Goal: Information Seeking & Learning: Learn about a topic

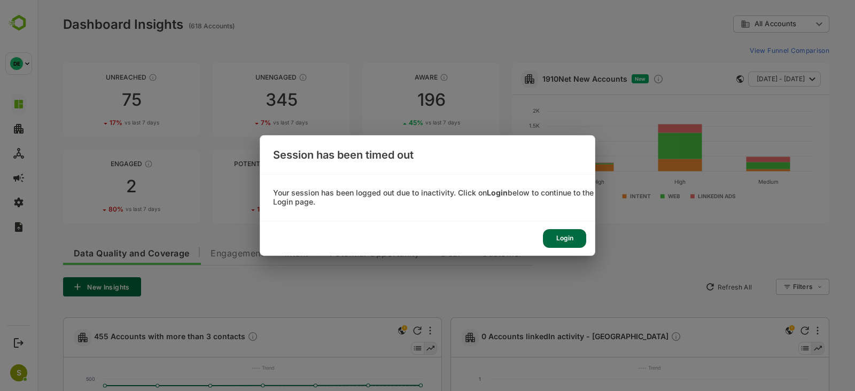
click at [462, 137] on div "Login" at bounding box center [393, 100] width 137 height 74
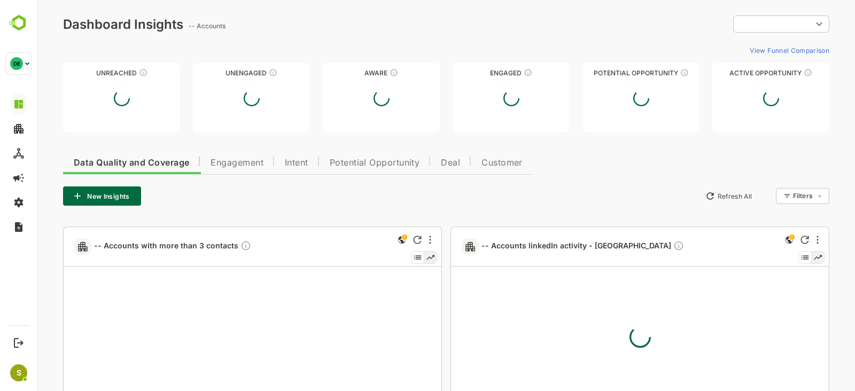
type input "**********"
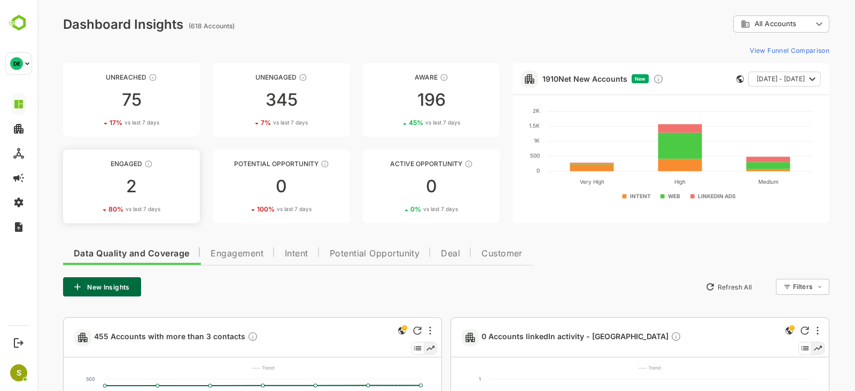
click at [163, 170] on link "Engaged 2 80 % vs last 7 days" at bounding box center [131, 187] width 137 height 74
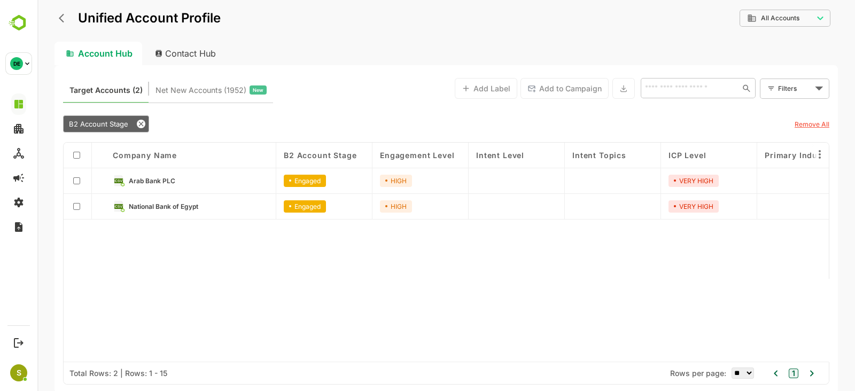
click at [214, 173] on div "Arab Bank PLC" at bounding box center [190, 181] width 171 height 26
click at [172, 175] on link "Arab Bank PLC" at bounding box center [198, 181] width 139 height 12
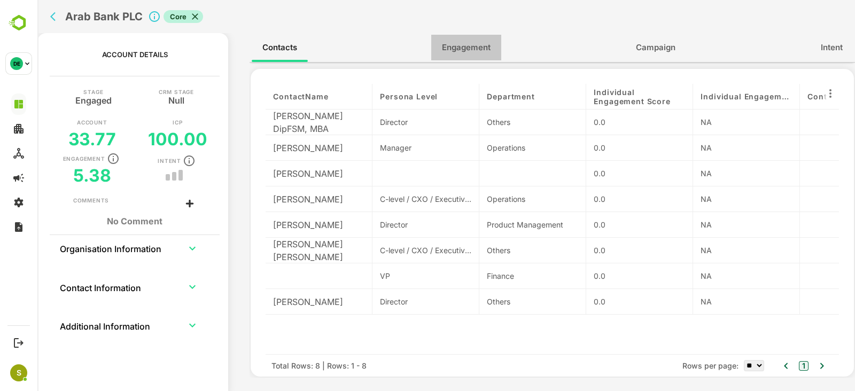
click at [474, 55] on button "Engagement" at bounding box center [466, 48] width 70 height 26
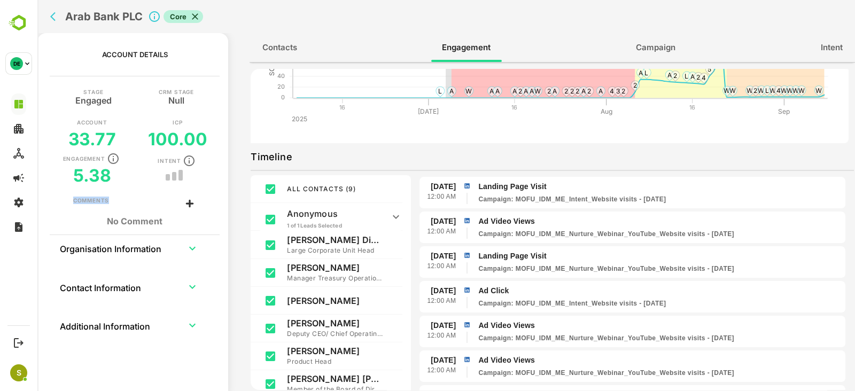
scroll to position [1219, 0]
click at [90, 18] on h2 "Arab Bank PLC" at bounding box center [103, 16] width 77 height 13
click at [50, 14] on button "back" at bounding box center [56, 17] width 16 height 16
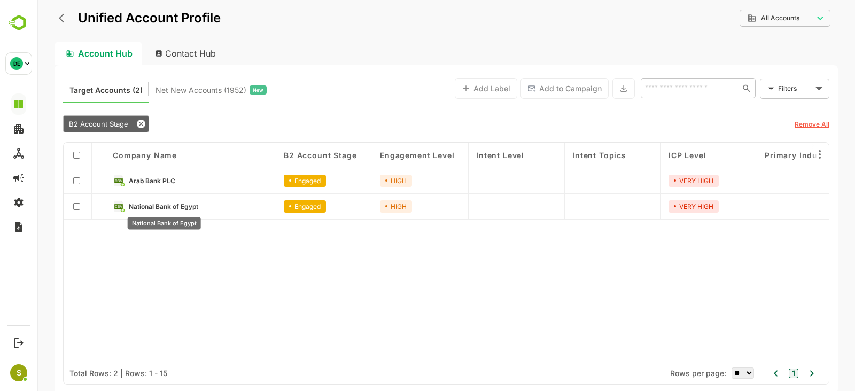
click at [192, 206] on span "National Bank of Egypt" at bounding box center [163, 207] width 69 height 8
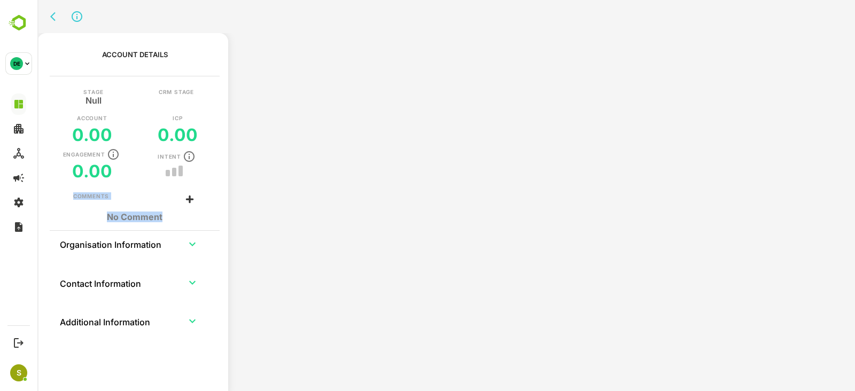
click at [192, 206] on div "No Comment" at bounding box center [134, 216] width 123 height 21
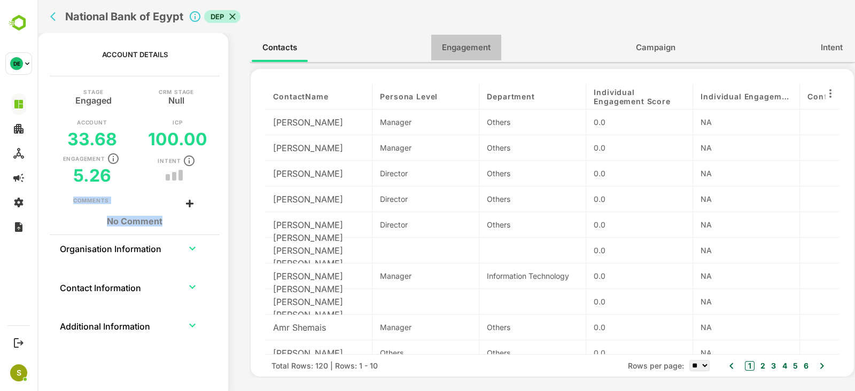
click at [466, 57] on button "Engagement" at bounding box center [466, 48] width 70 height 26
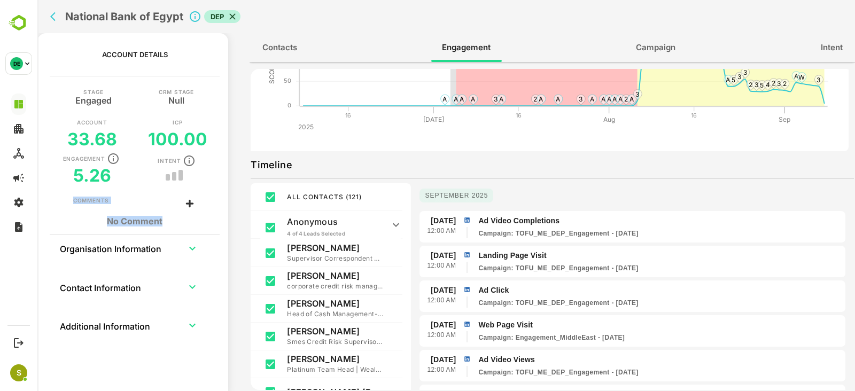
scroll to position [92, 0]
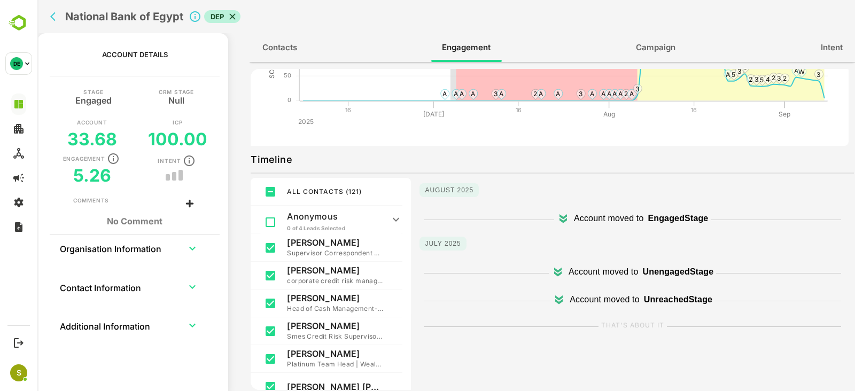
click at [72, 17] on h2 "National Bank of Egypt" at bounding box center [124, 16] width 118 height 13
click at [42, 14] on div "National Bank of Egypt DEP" at bounding box center [446, 16] width 818 height 33
click at [56, 14] on icon "back" at bounding box center [55, 16] width 11 height 11
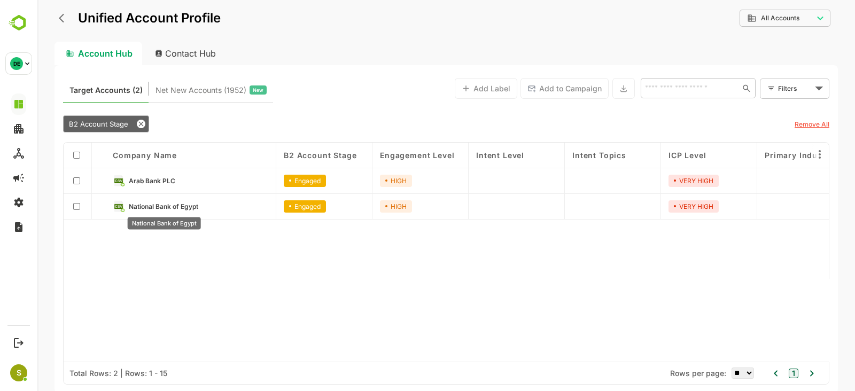
click at [181, 204] on span "National Bank of Egypt" at bounding box center [163, 207] width 69 height 8
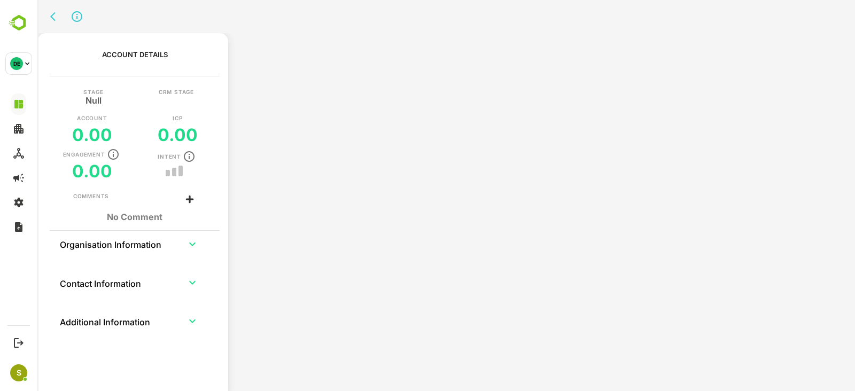
click at [181, 204] on div "Comments" at bounding box center [134, 199] width 123 height 14
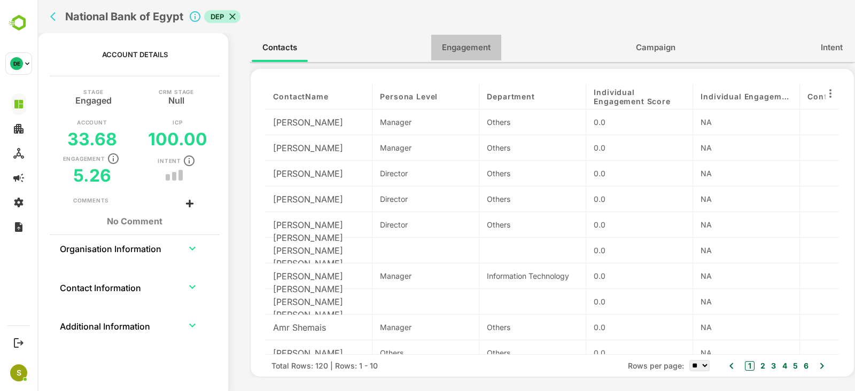
click at [445, 46] on span "Engagement" at bounding box center [466, 48] width 49 height 14
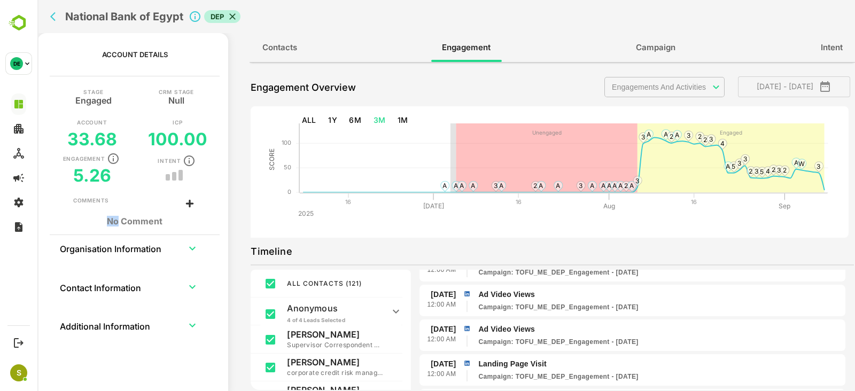
scroll to position [403, 0]
